Goal: Information Seeking & Learning: Learn about a topic

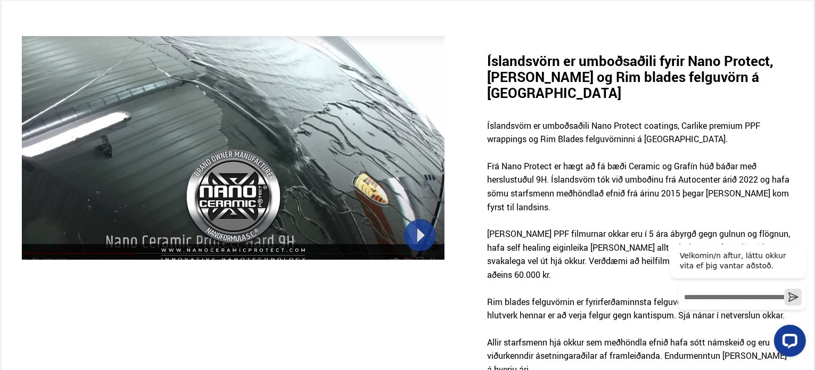
scroll to position [688, 0]
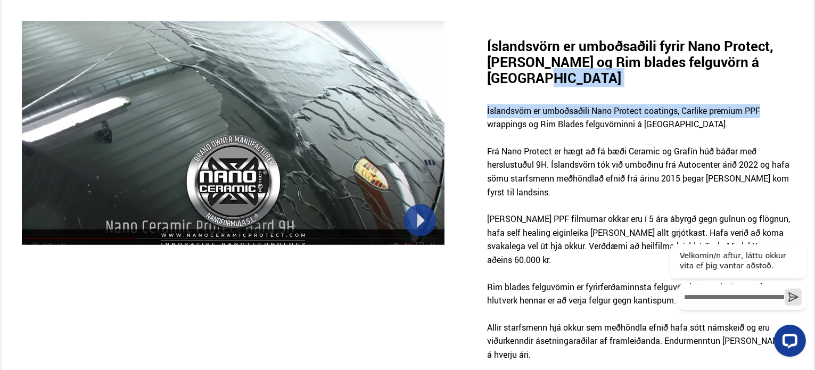
drag, startPoint x: 814, startPoint y: 69, endPoint x: 816, endPoint y: 85, distance: 15.5
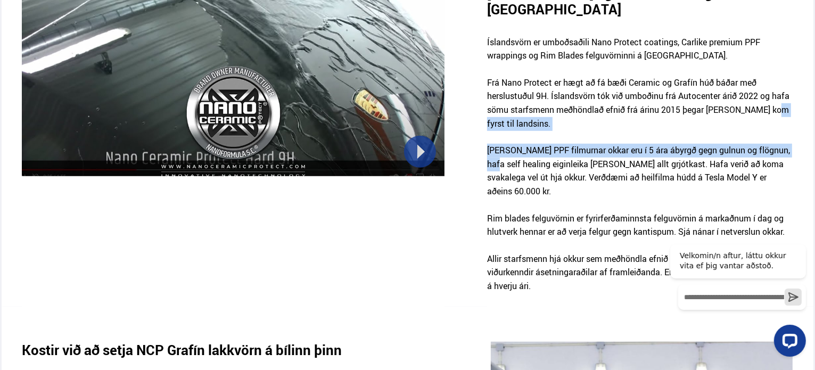
drag, startPoint x: 814, startPoint y: 100, endPoint x: 809, endPoint y: 130, distance: 30.3
click at [809, 130] on div "Íslandsvörn er umboðsaðili fyrir Nano Protect, [PERSON_NAME] og Rim blades felg…" at bounding box center [408, 130] width 812 height 354
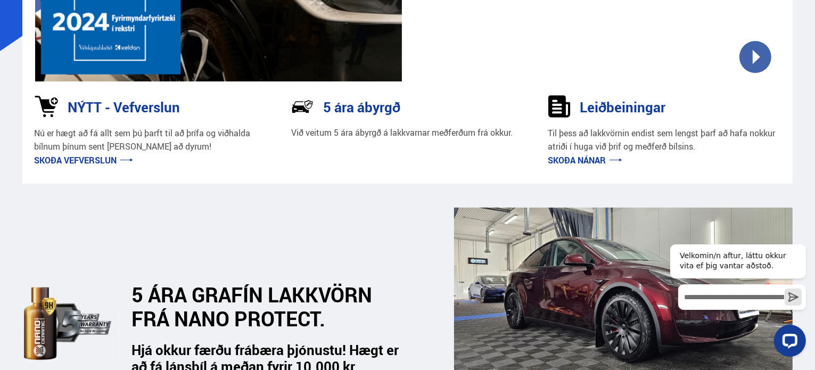
scroll to position [211, 0]
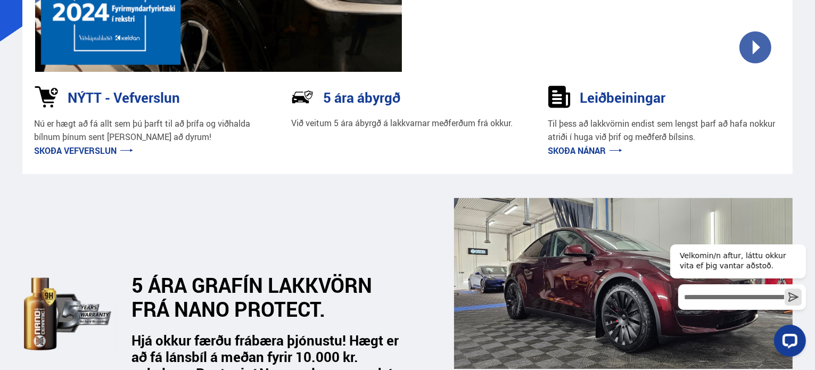
click at [583, 150] on link "Skoða nánar" at bounding box center [585, 151] width 74 height 12
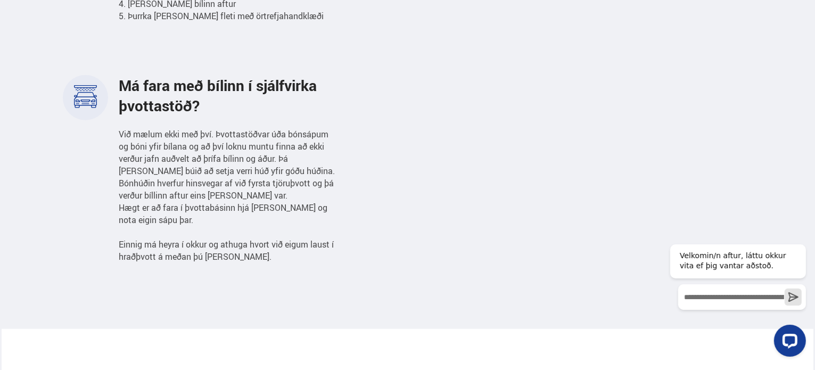
scroll to position [749, 0]
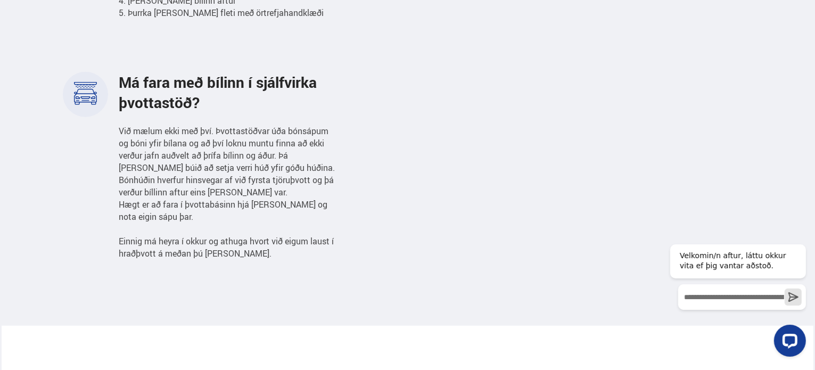
drag, startPoint x: 814, startPoint y: 99, endPoint x: 817, endPoint y: 117, distance: 18.5
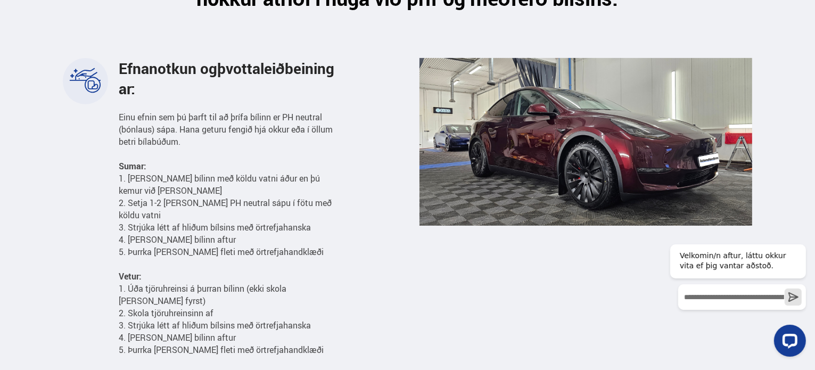
scroll to position [415, 0]
